Goal: Information Seeking & Learning: Understand process/instructions

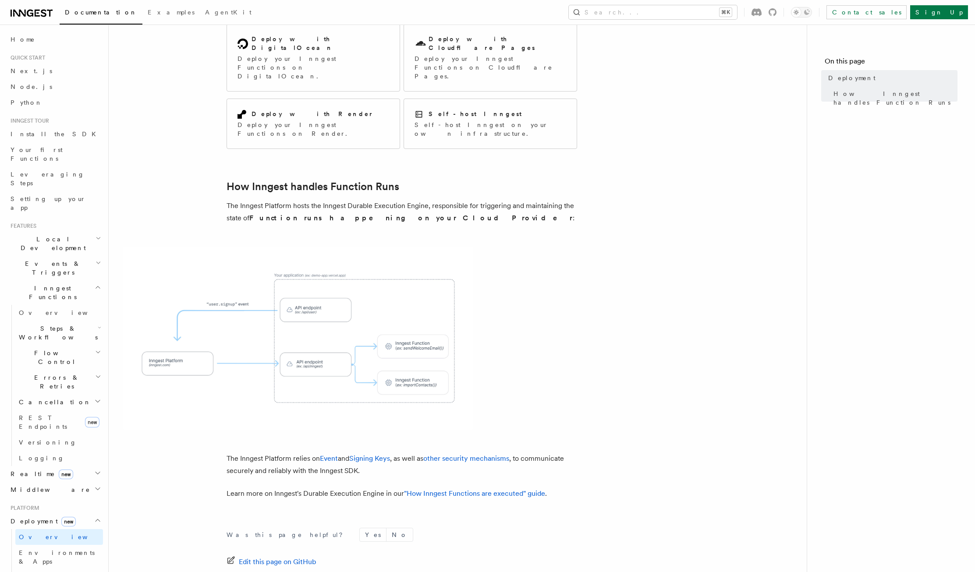
scroll to position [173, 0]
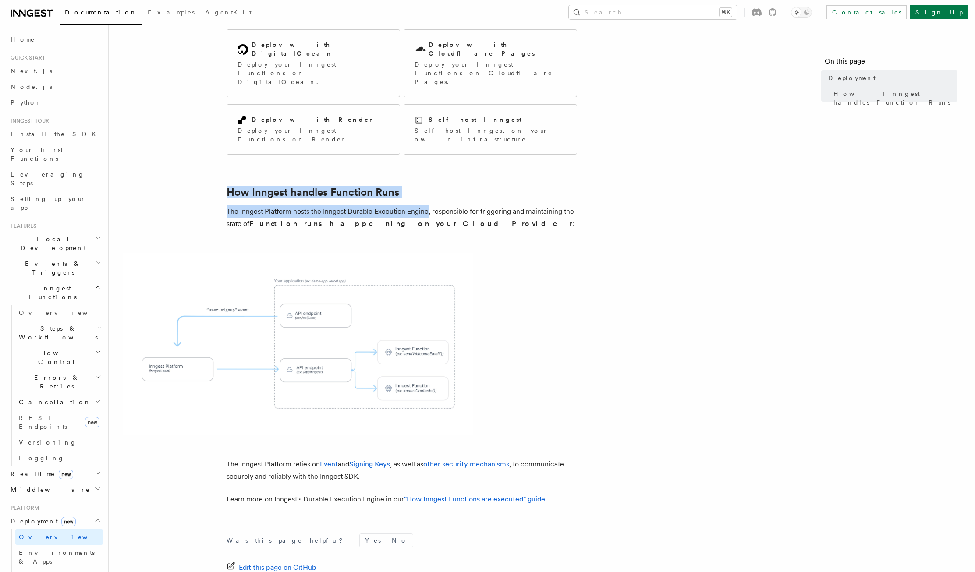
drag, startPoint x: 199, startPoint y: 135, endPoint x: 427, endPoint y: 154, distance: 229.0
click at [427, 154] on article "Platform Deployment Moving to production requires deploying your Inngest Functi…" at bounding box center [458, 272] width 670 height 814
drag, startPoint x: 427, startPoint y: 154, endPoint x: 419, endPoint y: 161, distance: 10.9
click at [427, 205] on p "The Inngest Platform hosts the Inngest Durable Execution Engine, responsible fo…" at bounding box center [401, 217] width 350 height 25
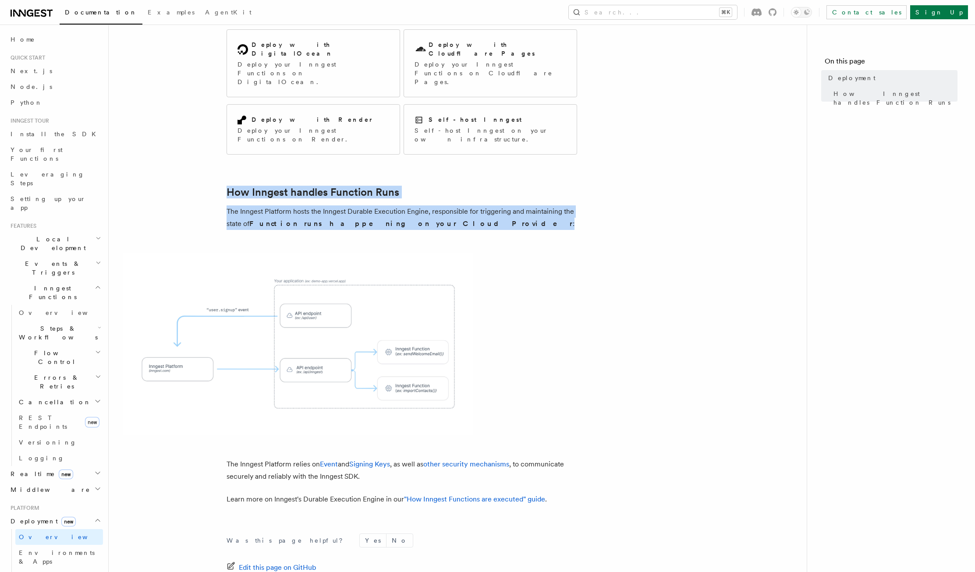
drag, startPoint x: 411, startPoint y: 163, endPoint x: 212, endPoint y: 143, distance: 200.4
click at [201, 138] on article "Platform Deployment Moving to production requires deploying your Inngest Functi…" at bounding box center [458, 272] width 670 height 814
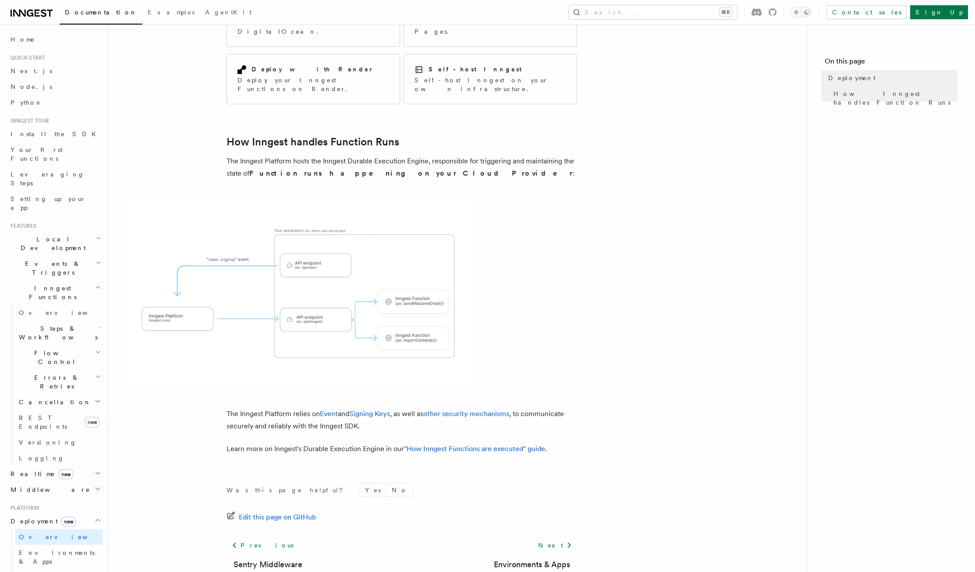
click at [586, 368] on article "Platform Deployment Moving to production requires deploying your Inngest Functi…" at bounding box center [458, 222] width 670 height 814
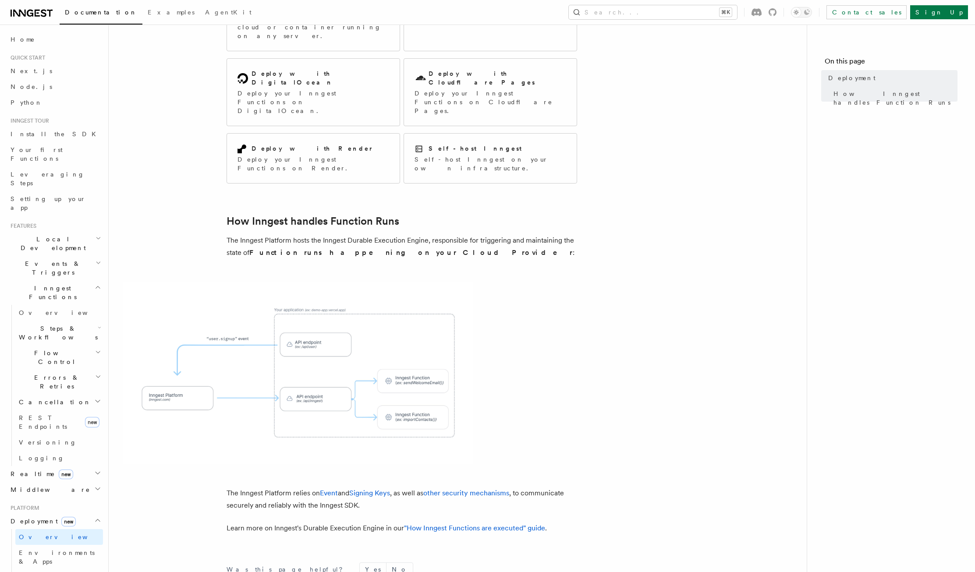
scroll to position [0, 0]
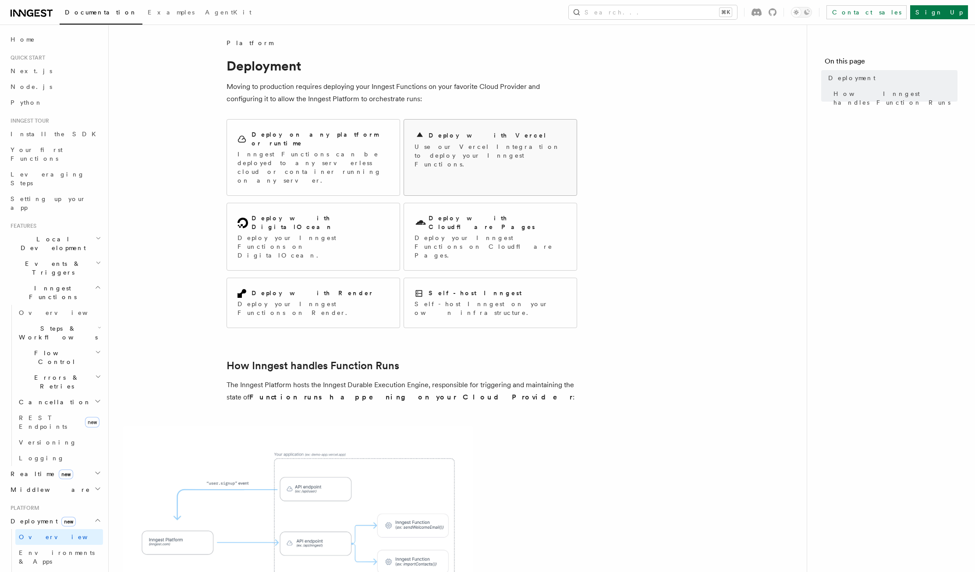
click at [494, 150] on p "Use our Vercel Integration to deploy your Inngest Functions." at bounding box center [490, 155] width 152 height 26
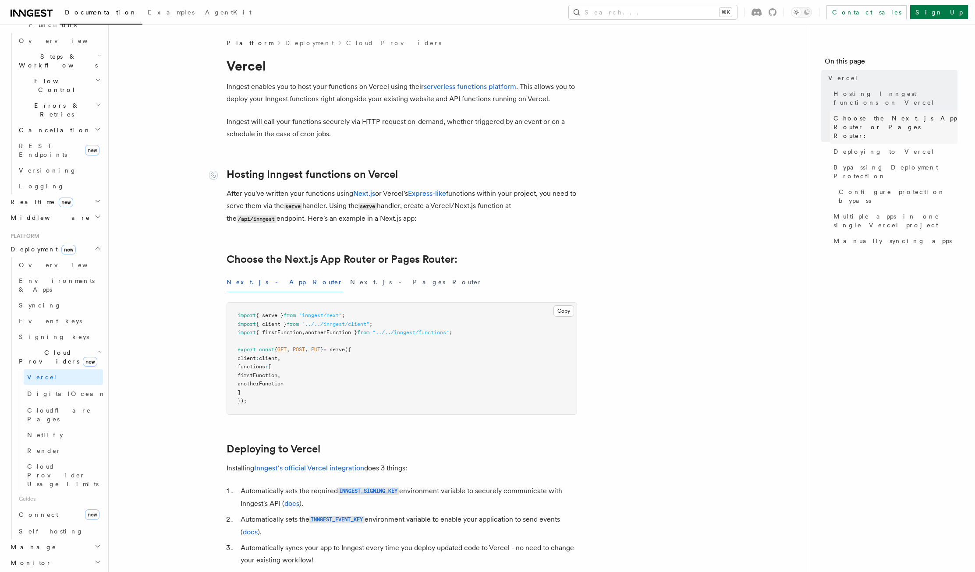
click at [845, 114] on span "Choose the Next.js App Router or Pages Router:" at bounding box center [895, 127] width 124 height 26
click at [513, 124] on p "Inngest will call your functions securely via HTTP request on-demand, whether t…" at bounding box center [401, 128] width 350 height 25
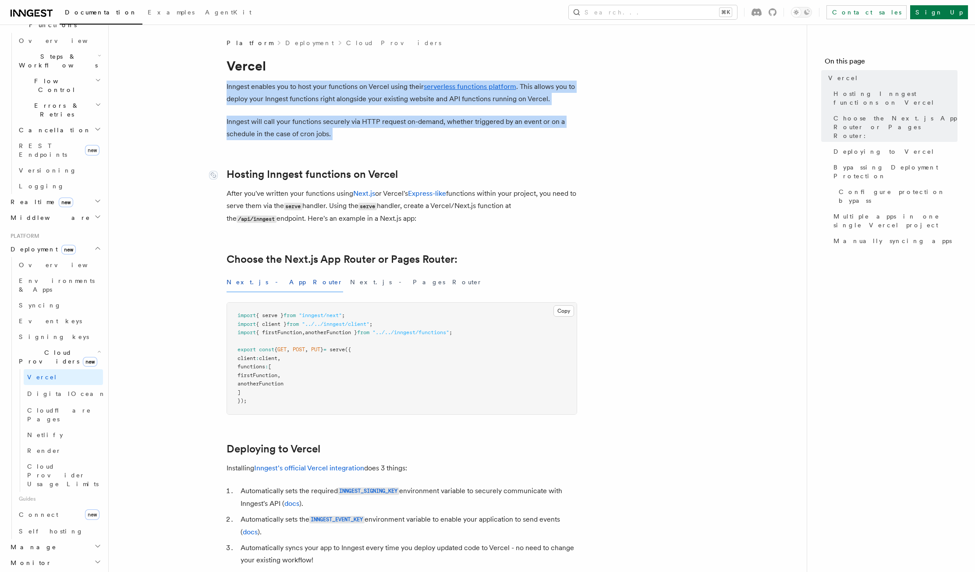
drag, startPoint x: 216, startPoint y: 88, endPoint x: 588, endPoint y: 141, distance: 376.4
